Goal: Check status: Check status

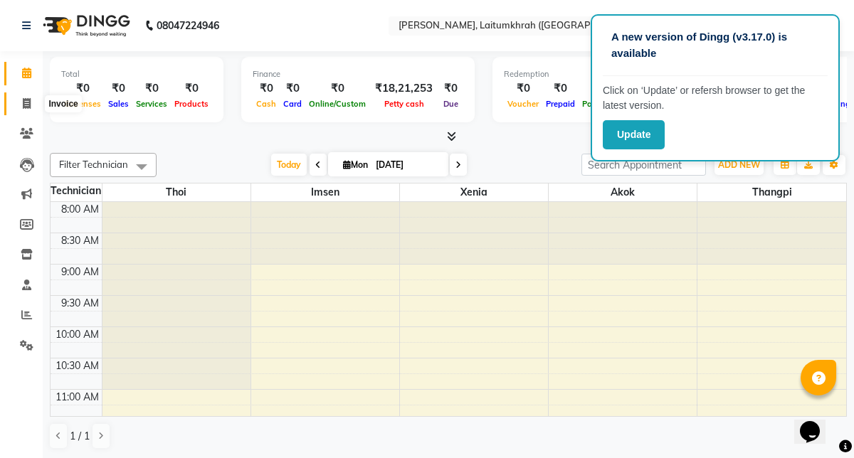
click at [26, 107] on icon at bounding box center [27, 103] width 8 height 11
select select "service"
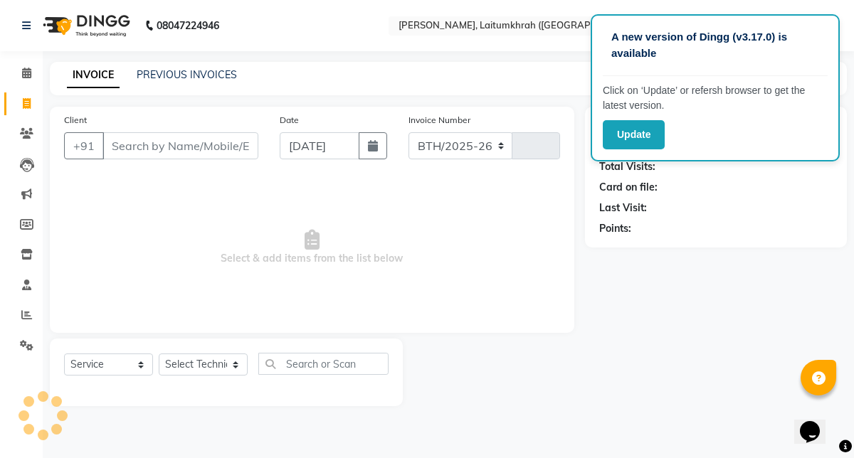
select select "3812"
type input "0336"
click at [224, 78] on link "PREVIOUS INVOICES" at bounding box center [187, 74] width 100 height 13
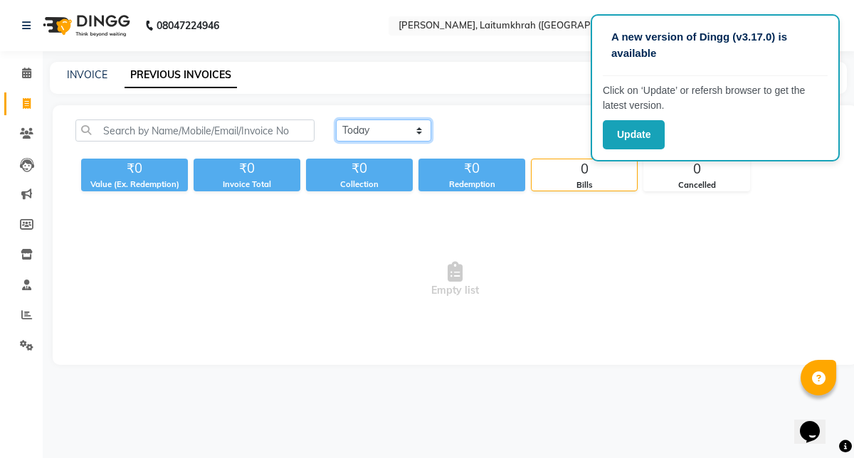
click at [400, 122] on select "[DATE] [DATE] Custom Range" at bounding box center [383, 131] width 95 height 22
select select "range"
click at [555, 131] on div "[DATE] - [DATE]" at bounding box center [552, 131] width 209 height 23
click at [518, 134] on input "[DATE]" at bounding box center [500, 131] width 100 height 20
select select "9"
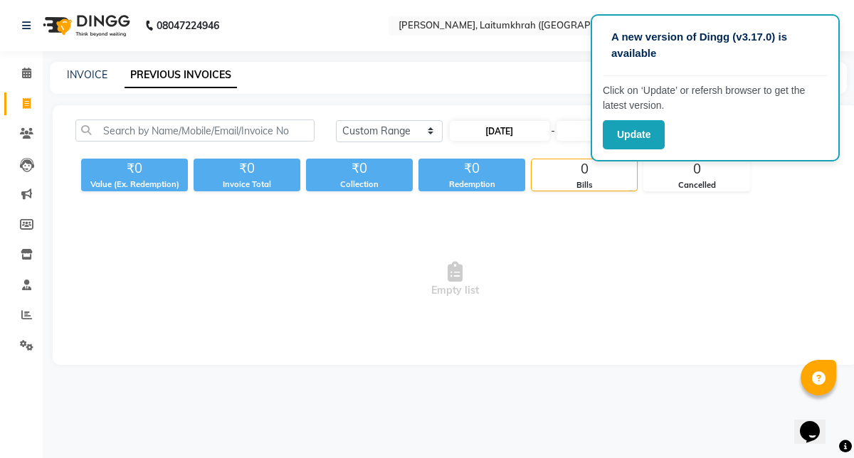
select select "2025"
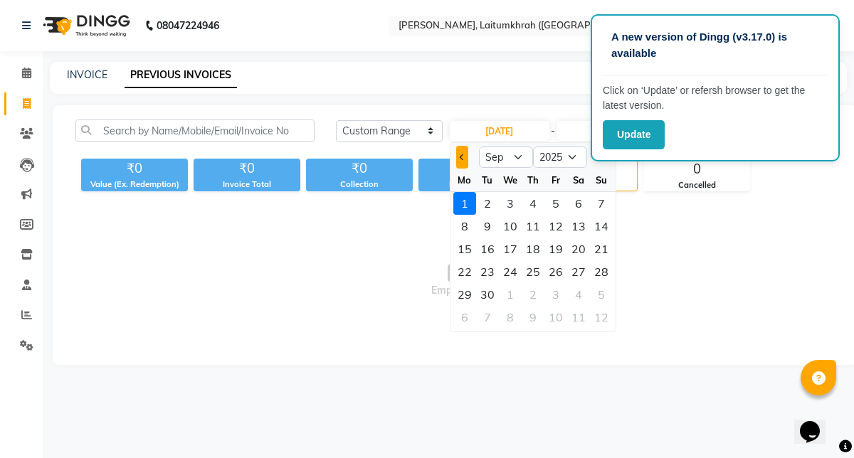
click at [457, 154] on button "Previous month" at bounding box center [462, 157] width 12 height 23
select select "8"
click at [582, 295] on div "30" at bounding box center [578, 294] width 23 height 23
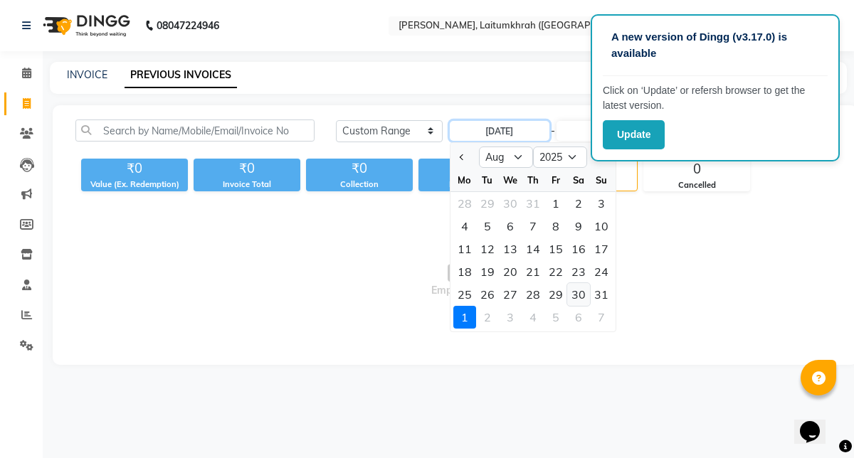
type input "[DATE]"
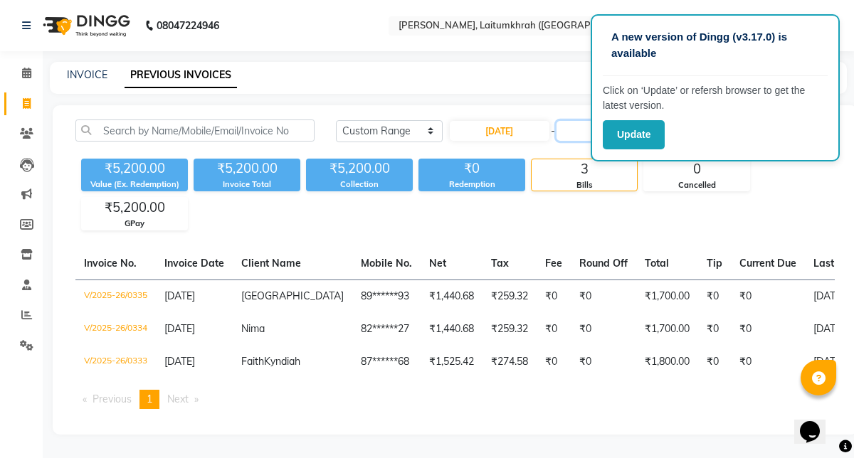
click at [573, 133] on input "[DATE]" at bounding box center [607, 131] width 100 height 20
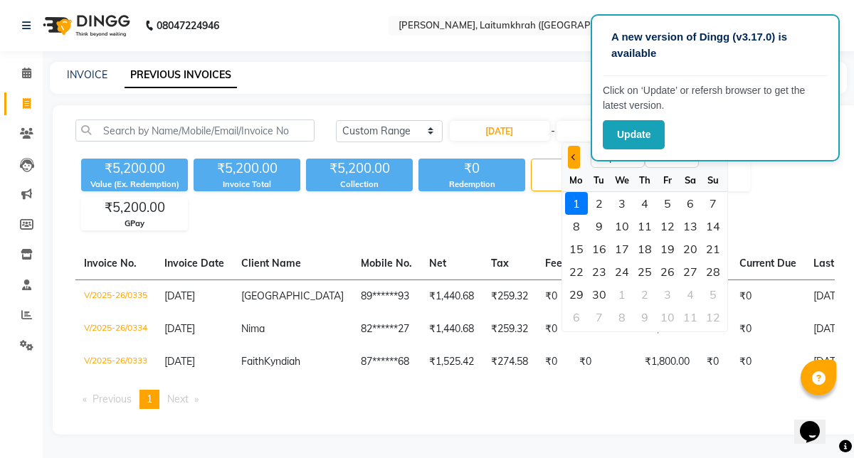
click at [572, 152] on button "Previous month" at bounding box center [574, 157] width 12 height 23
select select "8"
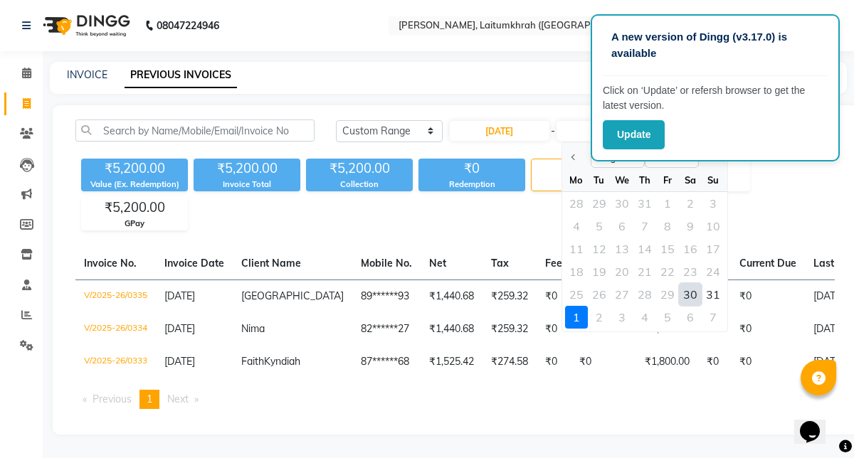
click at [693, 294] on div "30" at bounding box center [690, 294] width 23 height 23
type input "[DATE]"
